Goal: Check status

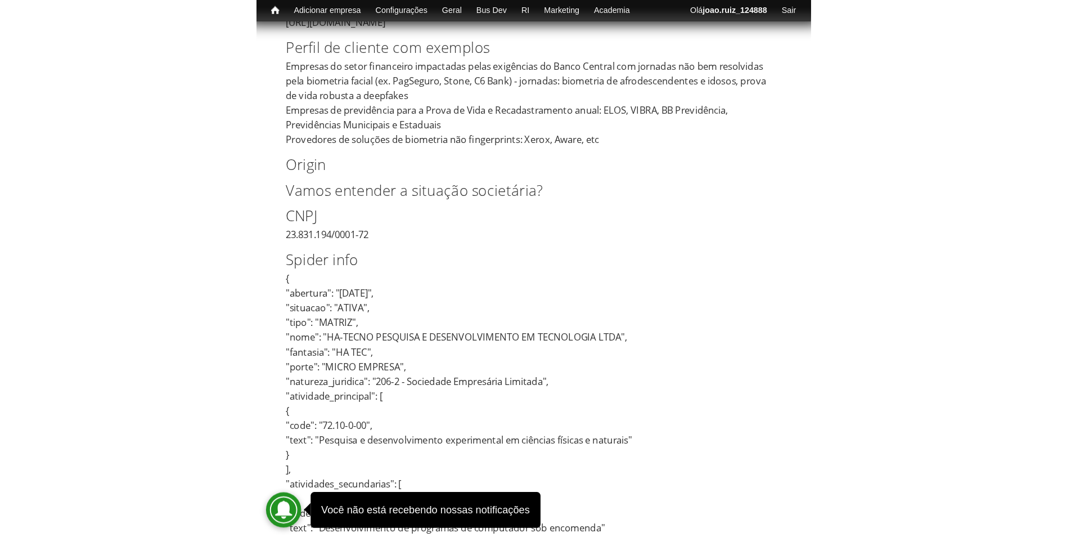
scroll to position [562, 0]
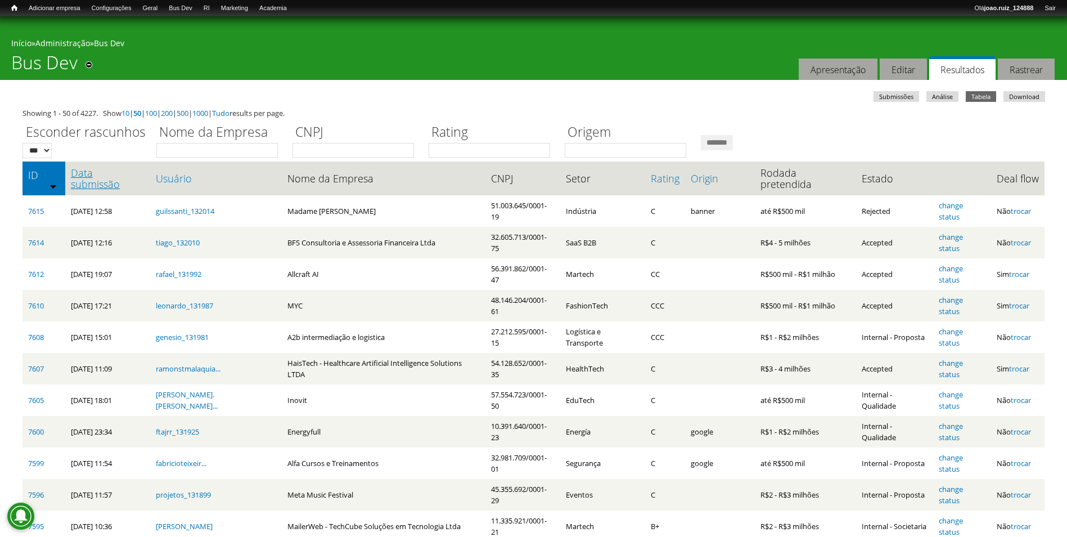
click at [87, 177] on link "Data submissão" at bounding box center [108, 178] width 74 height 23
